Goal: Share content

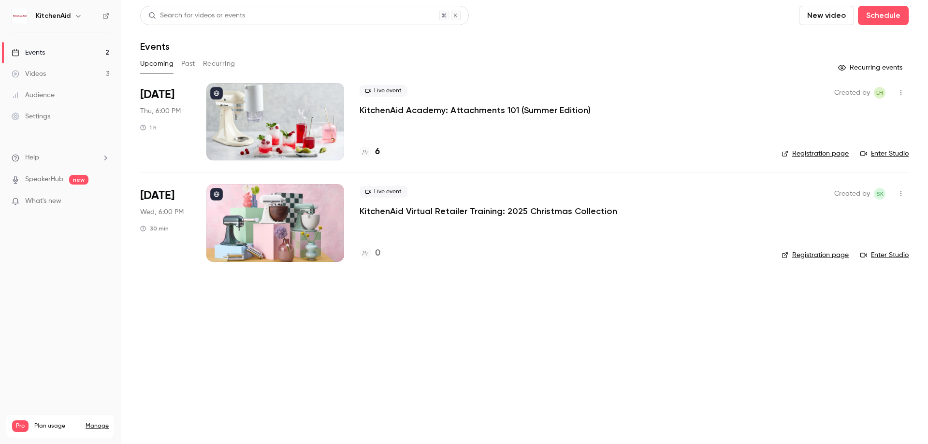
click at [537, 126] on div "Live event KitchenAid Academy: Attachments 101 (Summer Edition) 6" at bounding box center [563, 121] width 406 height 77
click at [486, 111] on p "KitchenAid Academy: Attachments 101 (Summer Edition)" at bounding box center [475, 110] width 231 height 12
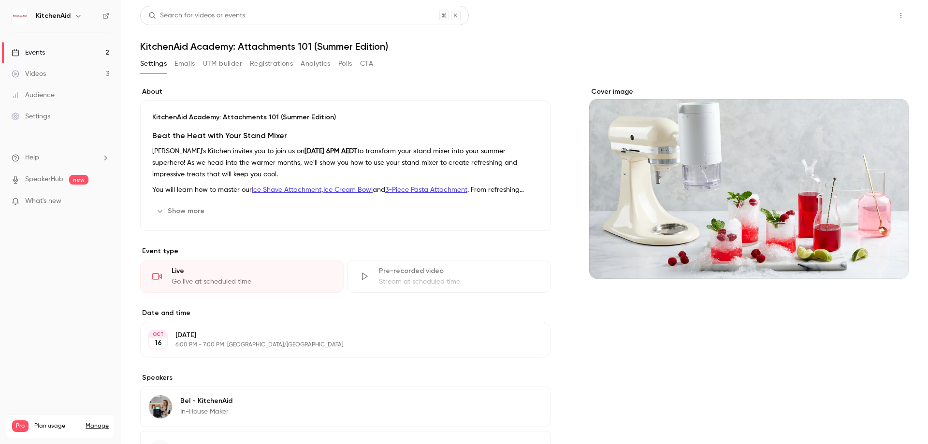
click at [855, 8] on button "Share" at bounding box center [866, 15] width 38 height 19
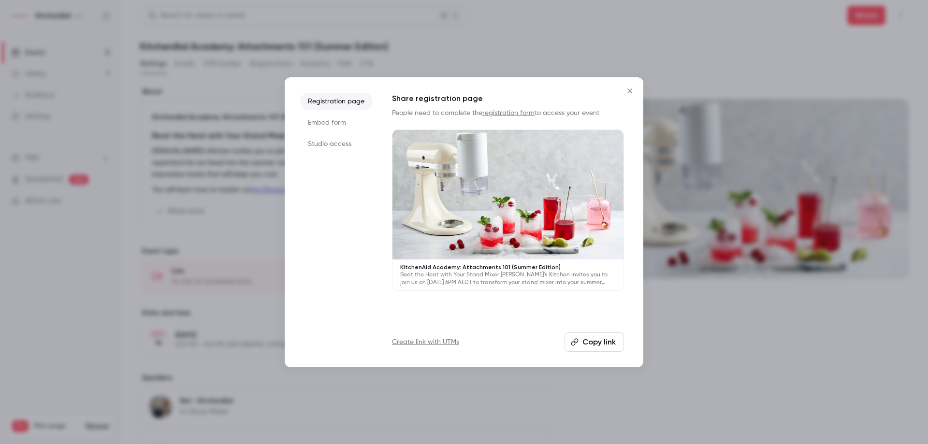
drag, startPoint x: 591, startPoint y: 338, endPoint x: 920, endPoint y: 303, distance: 331.0
click at [591, 338] on button "Copy link" at bounding box center [593, 341] width 59 height 19
click at [603, 346] on button "Copy link" at bounding box center [593, 341] width 59 height 19
click at [635, 90] on button "Close" at bounding box center [629, 90] width 19 height 19
